Goal: Information Seeking & Learning: Learn about a topic

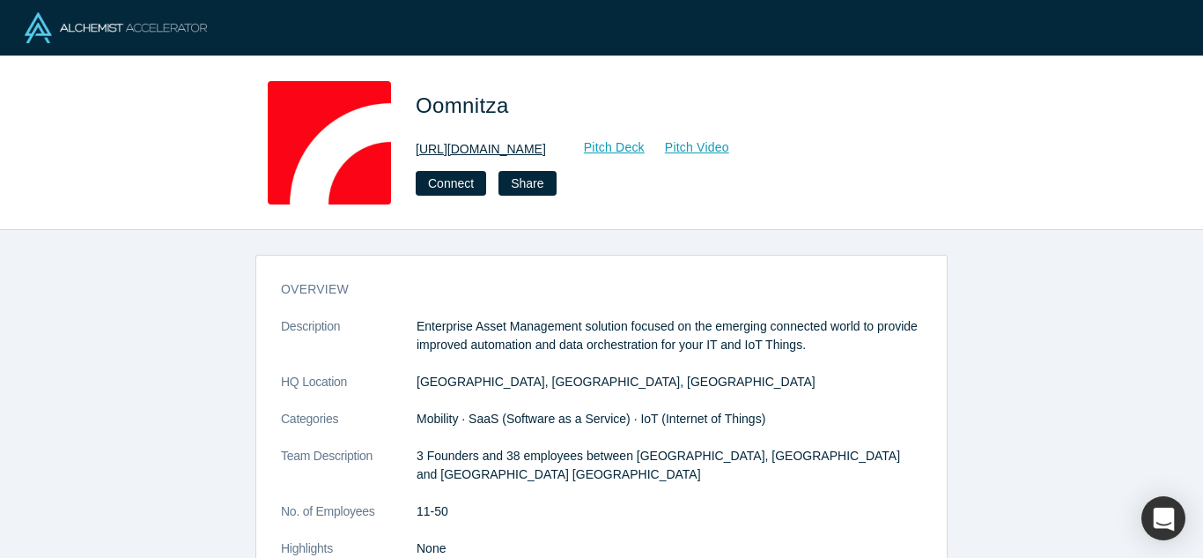
click at [503, 146] on link "[URL][DOMAIN_NAME]" at bounding box center [481, 149] width 130 height 18
click at [481, 149] on link "https://www.oomnitza.com/" at bounding box center [481, 149] width 130 height 18
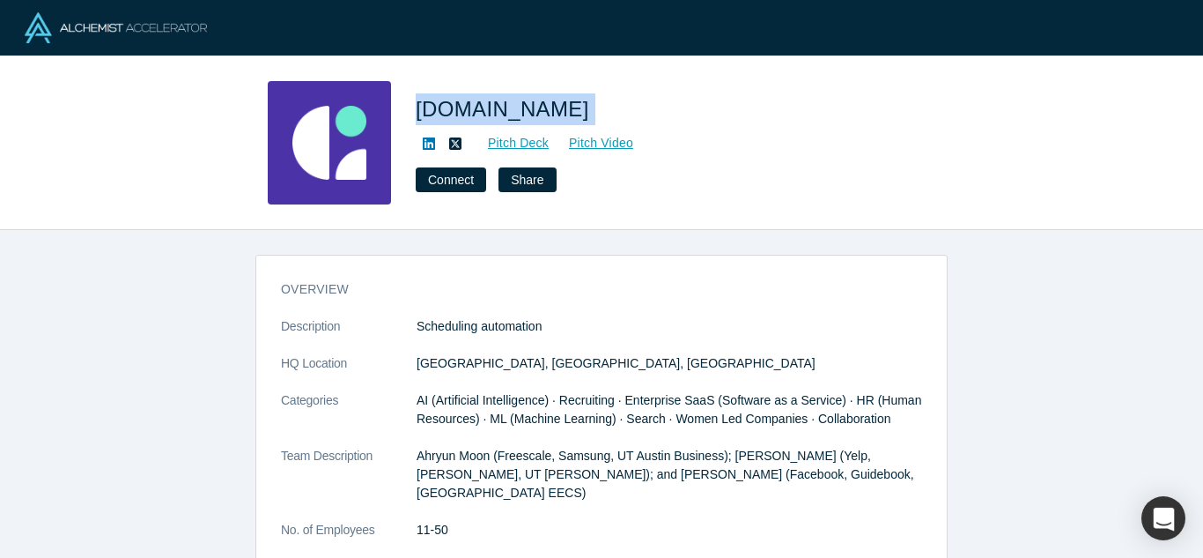
drag, startPoint x: 554, startPoint y: 85, endPoint x: 420, endPoint y: 79, distance: 134.0
click at [420, 79] on div "[DOMAIN_NAME] Pitch Deck Pitch Video Connect Share" at bounding box center [601, 143] width 1203 height 174
copy span "[DOMAIN_NAME]"
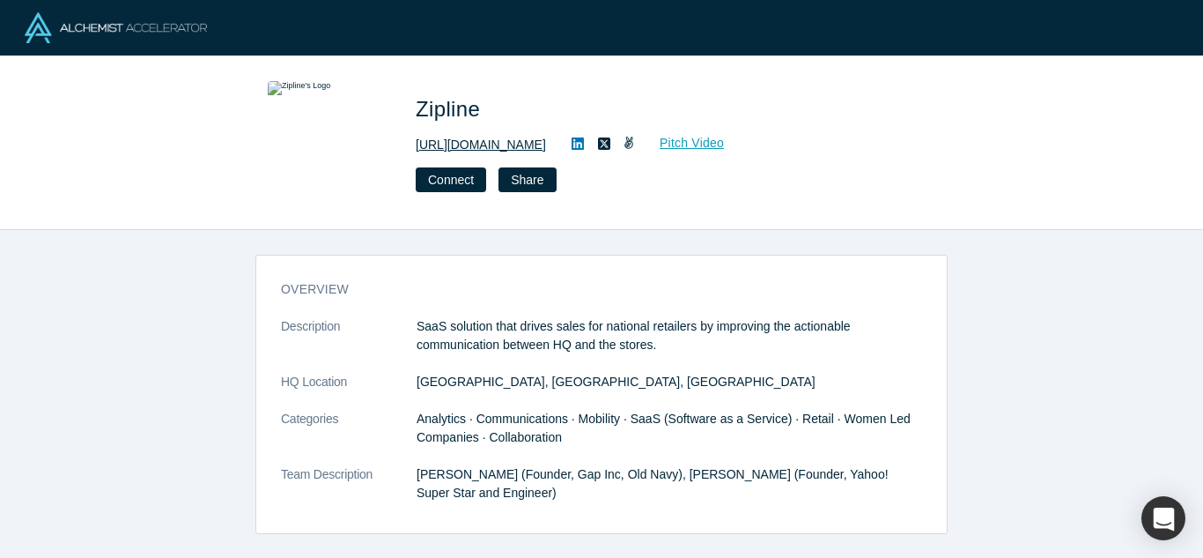
click at [484, 142] on link "http://retailzipline.com" at bounding box center [481, 145] width 130 height 18
